Goal: Task Accomplishment & Management: Use online tool/utility

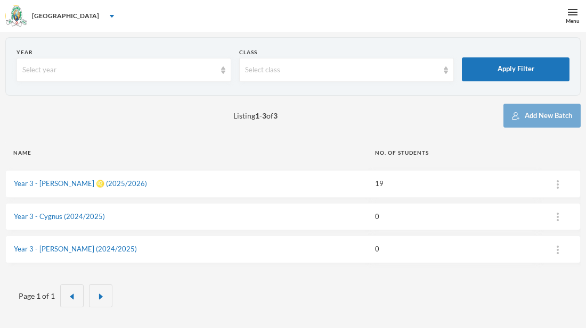
click at [55, 189] on td "Year 3 - [PERSON_NAME] ♌️ (2025/2026)" at bounding box center [185, 184] width 361 height 28
click at [59, 184] on link "Year 3 - [PERSON_NAME] ♌️ (2025/2026)" at bounding box center [80, 183] width 133 height 9
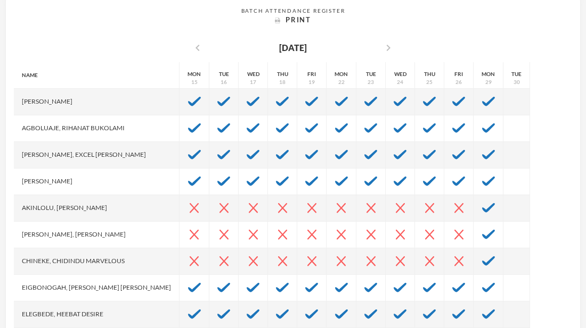
scroll to position [216, 0]
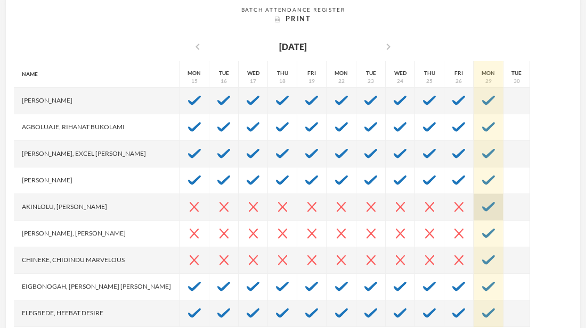
click at [482, 209] on img at bounding box center [488, 207] width 13 height 10
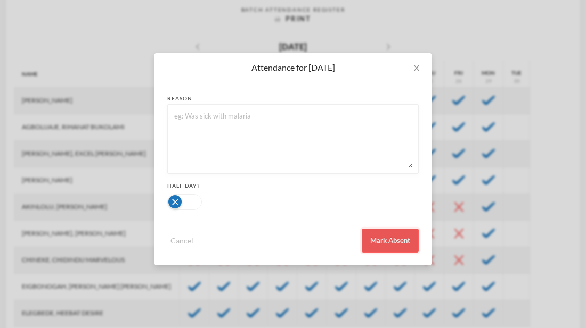
click at [377, 245] on button "Mark Absent" at bounding box center [389, 241] width 57 height 24
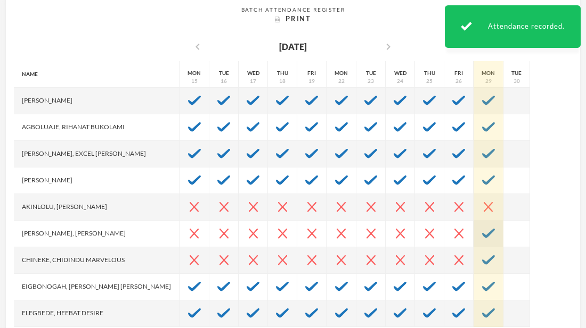
click at [482, 233] on img at bounding box center [488, 234] width 13 height 10
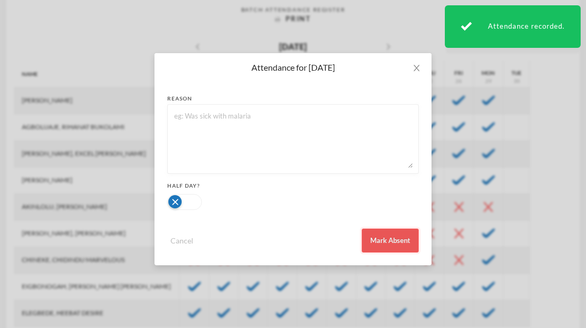
click at [375, 239] on button "Mark Absent" at bounding box center [389, 241] width 57 height 24
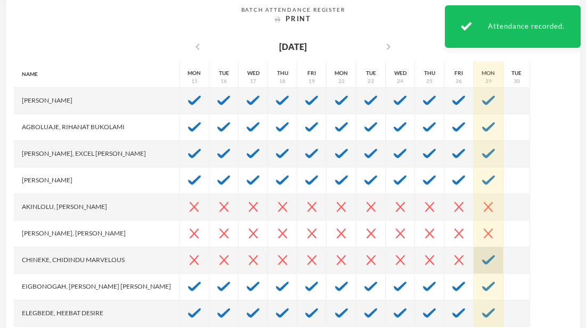
click at [482, 256] on img at bounding box center [488, 261] width 13 height 10
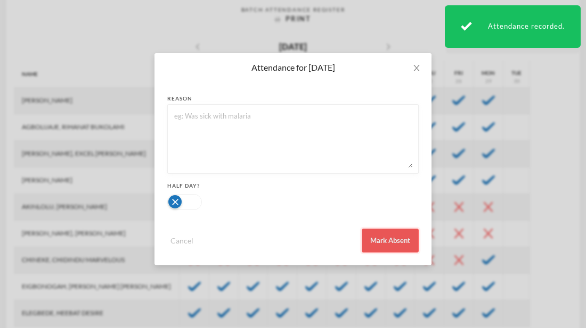
click at [401, 234] on button "Mark Absent" at bounding box center [389, 241] width 57 height 24
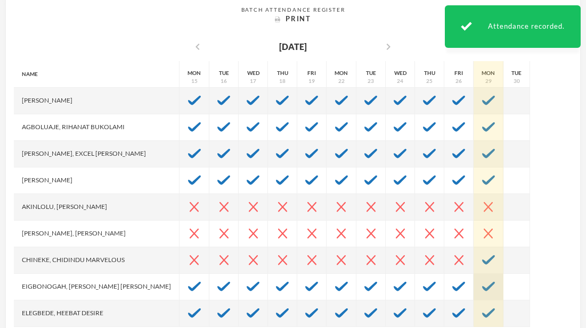
scroll to position [234, 0]
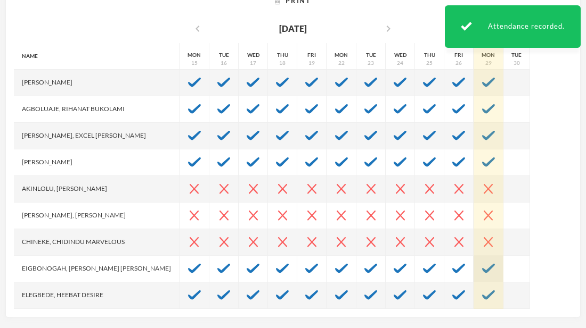
click at [473, 281] on div at bounding box center [488, 269] width 30 height 27
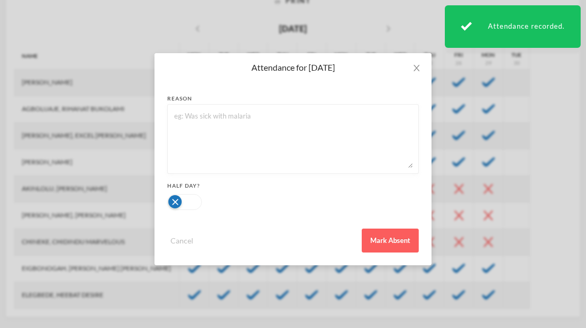
click at [457, 282] on div "Attendance for [DATE] reason Half Day? Cancel Mark Absent" at bounding box center [293, 164] width 586 height 328
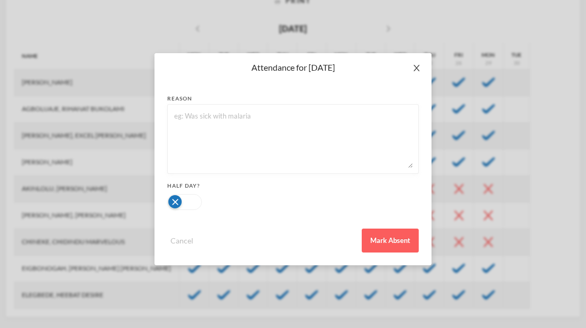
click at [416, 70] on icon "icon: close" at bounding box center [416, 68] width 9 height 9
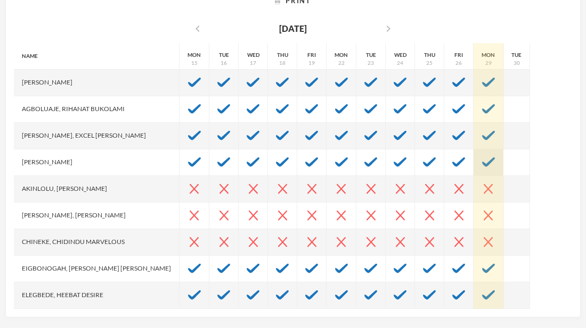
drag, startPoint x: 456, startPoint y: 121, endPoint x: 456, endPoint y: 153, distance: 31.9
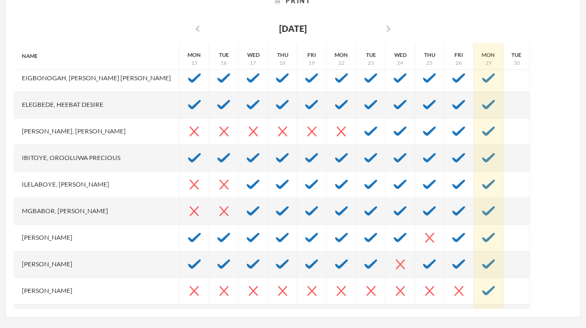
scroll to position [192, 0]
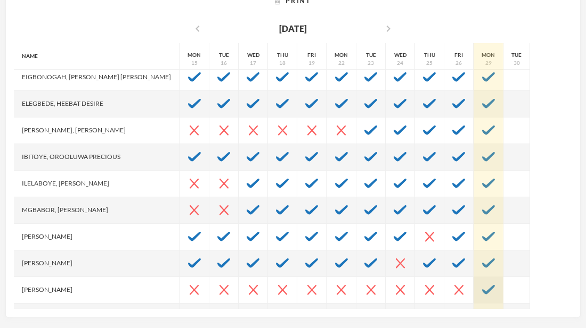
click at [473, 299] on div at bounding box center [488, 290] width 30 height 27
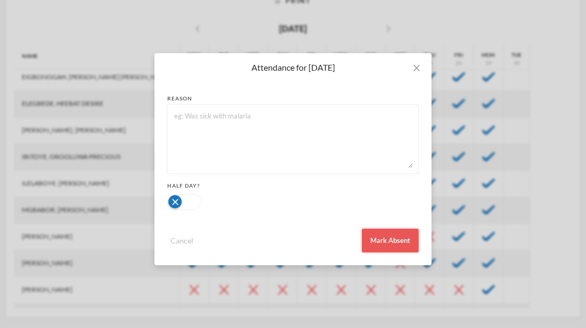
click at [382, 243] on button "Mark Absent" at bounding box center [389, 241] width 57 height 24
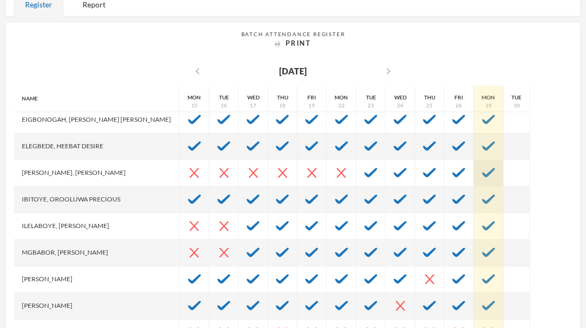
scroll to position [170, 0]
